Goal: Go to known website: Go to known website

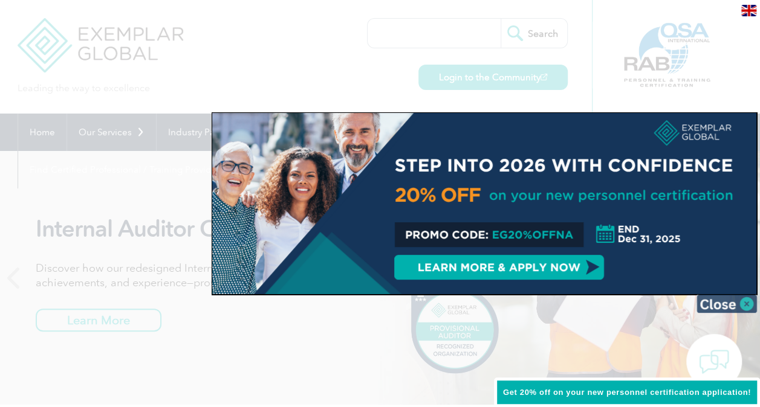
click at [716, 300] on img at bounding box center [726, 304] width 60 height 18
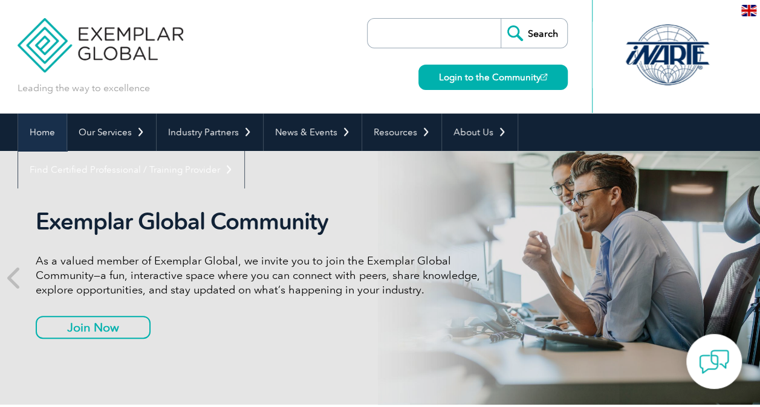
click at [42, 126] on link "Home" at bounding box center [42, 132] width 48 height 37
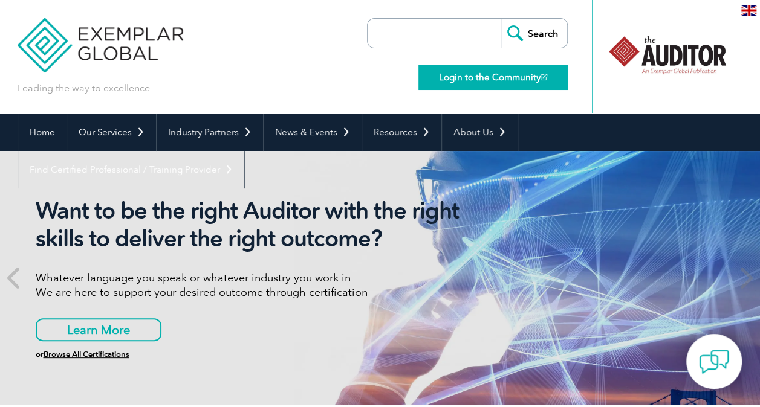
click at [491, 73] on link "Login to the Community" at bounding box center [492, 77] width 149 height 25
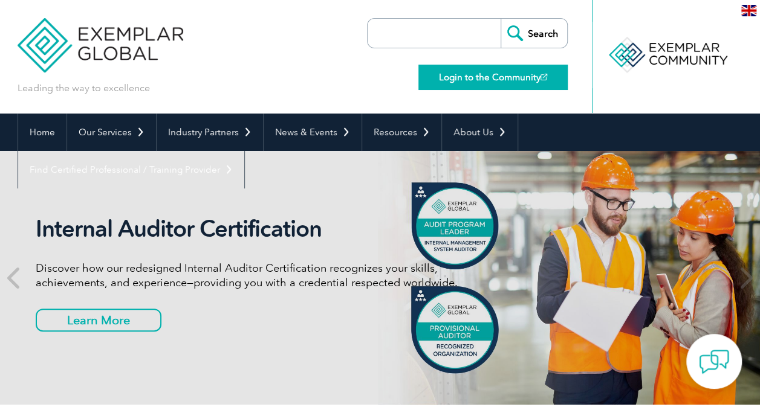
click at [497, 72] on link "Login to the Community" at bounding box center [492, 77] width 149 height 25
